Goal: Task Accomplishment & Management: Use online tool/utility

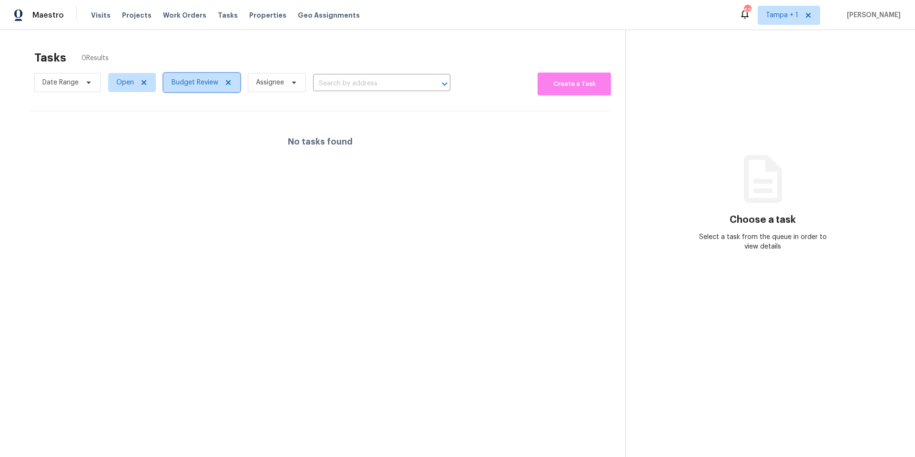
click at [195, 82] on span "Budget Review" at bounding box center [195, 83] width 47 height 10
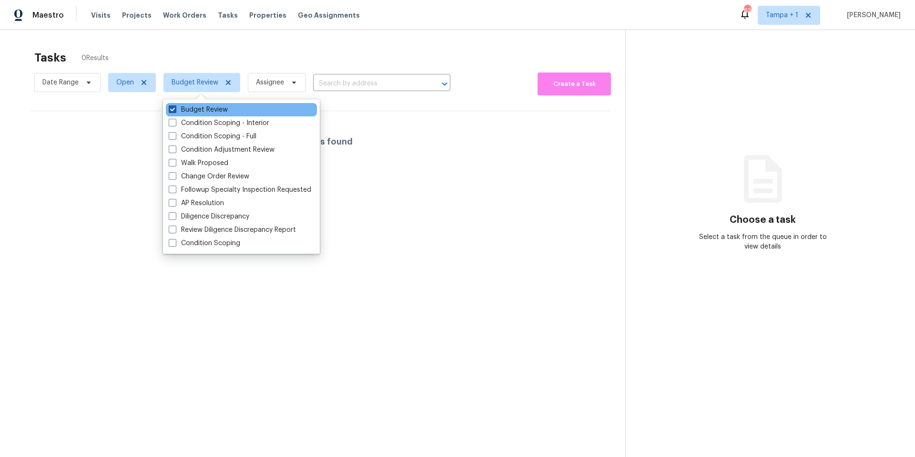
click at [197, 110] on label "Budget Review" at bounding box center [198, 110] width 59 height 10
click at [175, 110] on input "Budget Review" at bounding box center [172, 108] width 6 height 6
checkbox input "false"
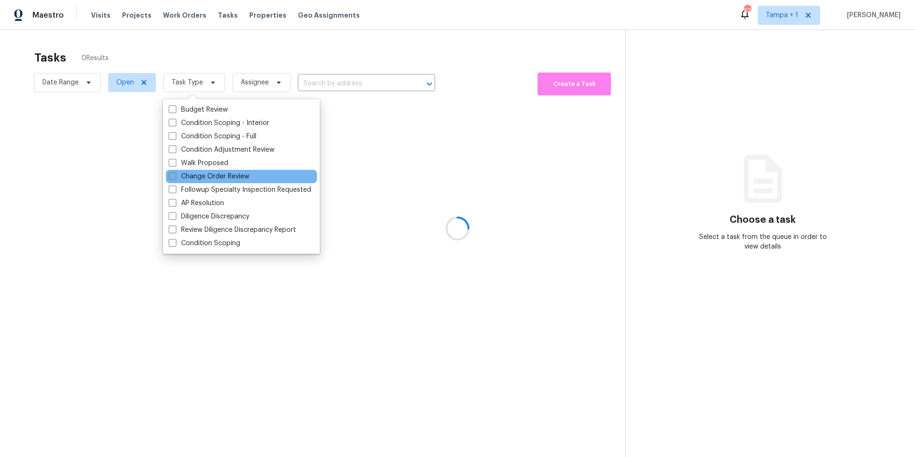
click at [197, 173] on label "Change Order Review" at bounding box center [209, 177] width 81 height 10
click at [175, 173] on input "Change Order Review" at bounding box center [172, 175] width 6 height 6
checkbox input "true"
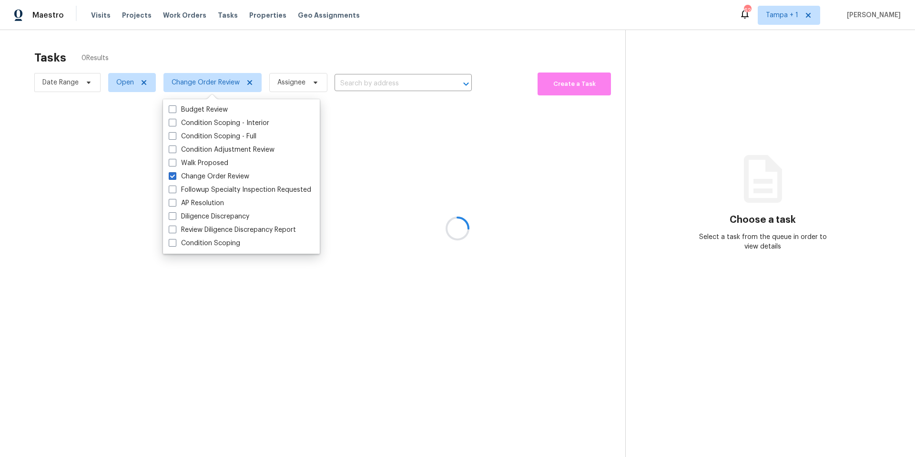
click at [238, 54] on div at bounding box center [457, 228] width 915 height 457
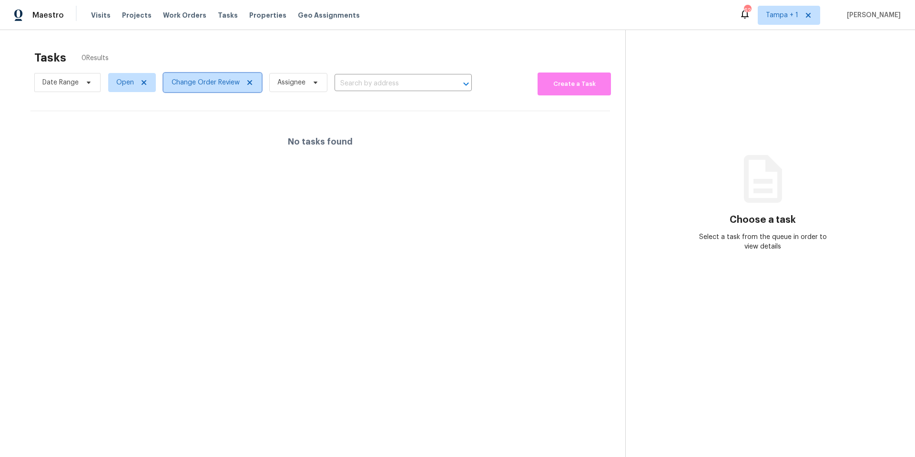
click at [202, 81] on span "Change Order Review" at bounding box center [206, 83] width 68 height 10
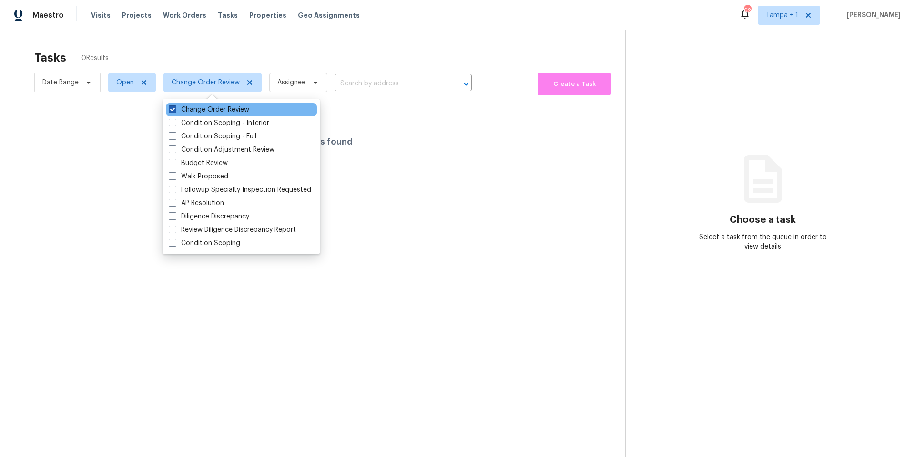
click at [189, 105] on label "Change Order Review" at bounding box center [209, 110] width 81 height 10
click at [175, 105] on input "Change Order Review" at bounding box center [172, 108] width 6 height 6
checkbox input "false"
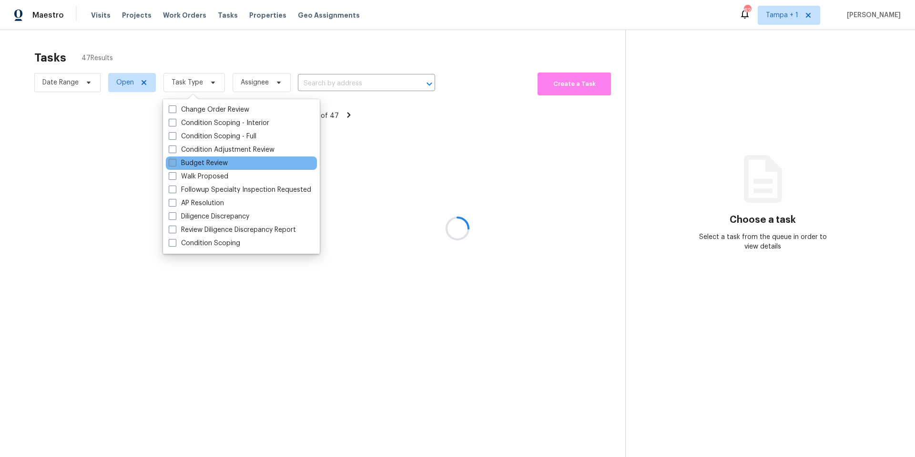
click at [204, 166] on label "Budget Review" at bounding box center [198, 163] width 59 height 10
click at [175, 164] on input "Budget Review" at bounding box center [172, 161] width 6 height 6
checkbox input "true"
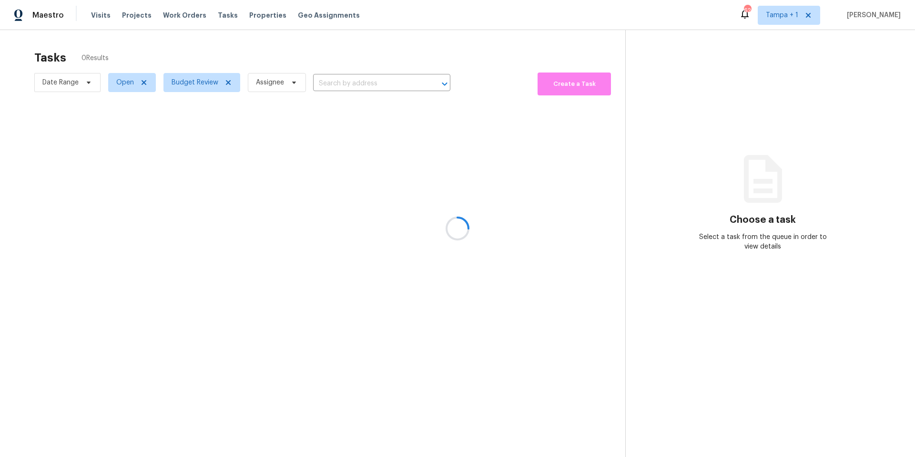
click at [185, 56] on div at bounding box center [457, 228] width 915 height 457
